Goal: Navigation & Orientation: Find specific page/section

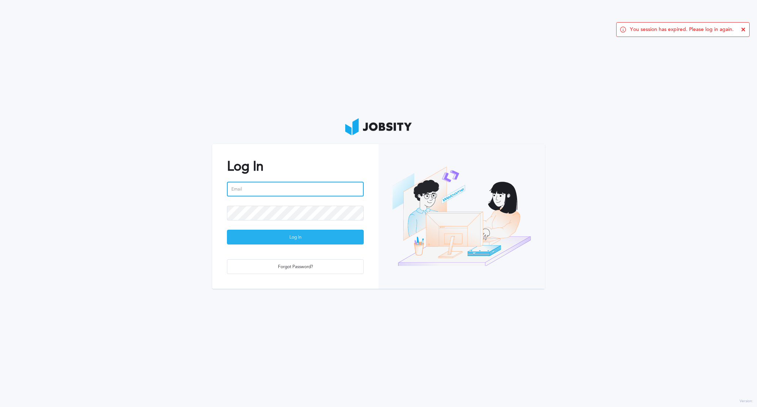
type input "[PERSON_NAME][EMAIL_ADDRESS][DOMAIN_NAME]"
click at [267, 233] on div "Log In" at bounding box center [295, 237] width 136 height 15
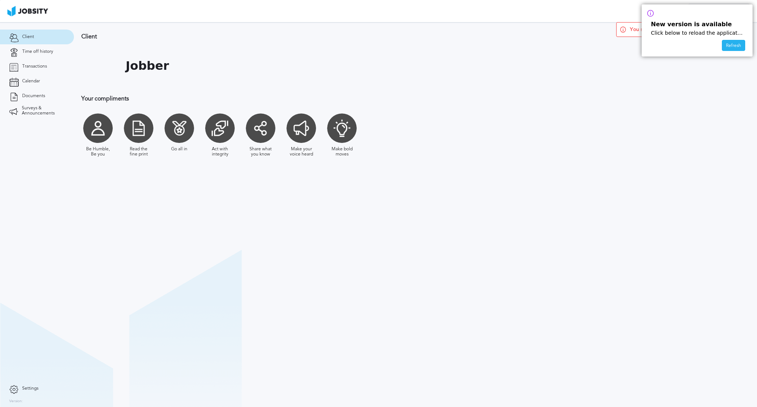
click at [728, 45] on div "Refresh" at bounding box center [733, 45] width 23 height 11
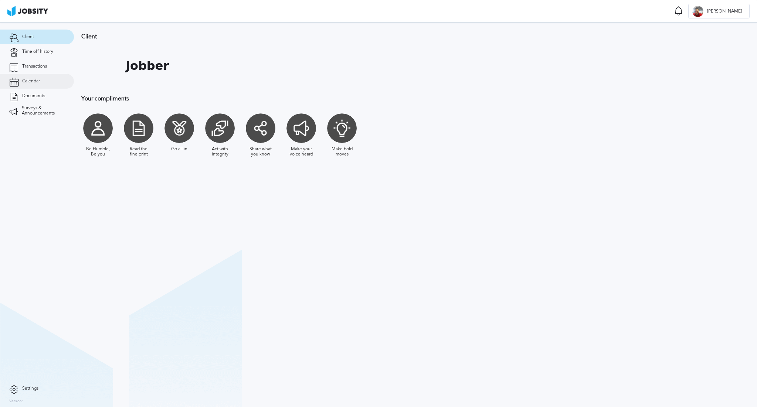
click at [30, 86] on link "Calendar" at bounding box center [37, 81] width 74 height 15
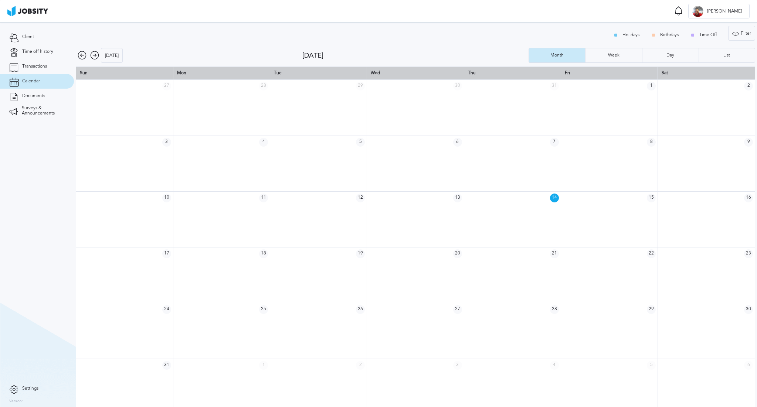
click at [83, 54] on icon at bounding box center [82, 55] width 9 height 9
click at [94, 55] on icon at bounding box center [94, 55] width 9 height 9
click at [83, 54] on icon at bounding box center [82, 55] width 9 height 9
